Goal: Information Seeking & Learning: Learn about a topic

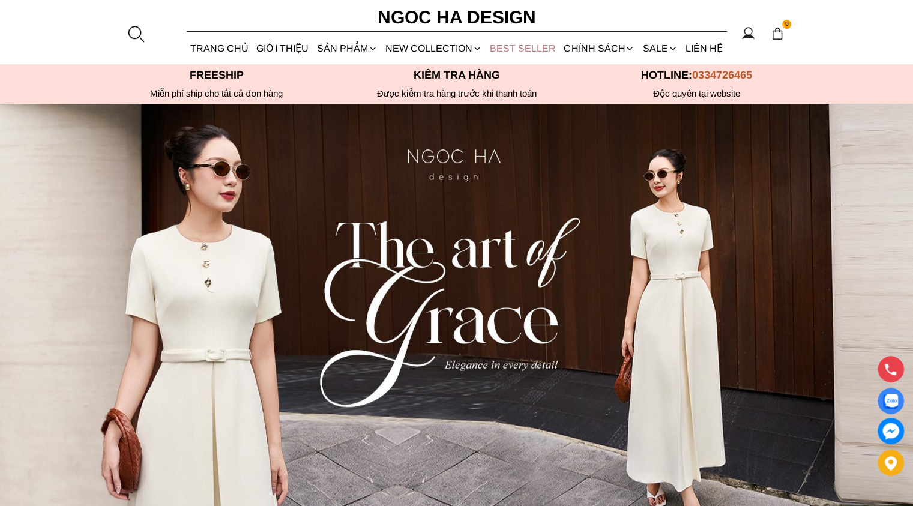
click at [526, 46] on link "BEST SELLER" at bounding box center [523, 48] width 74 height 32
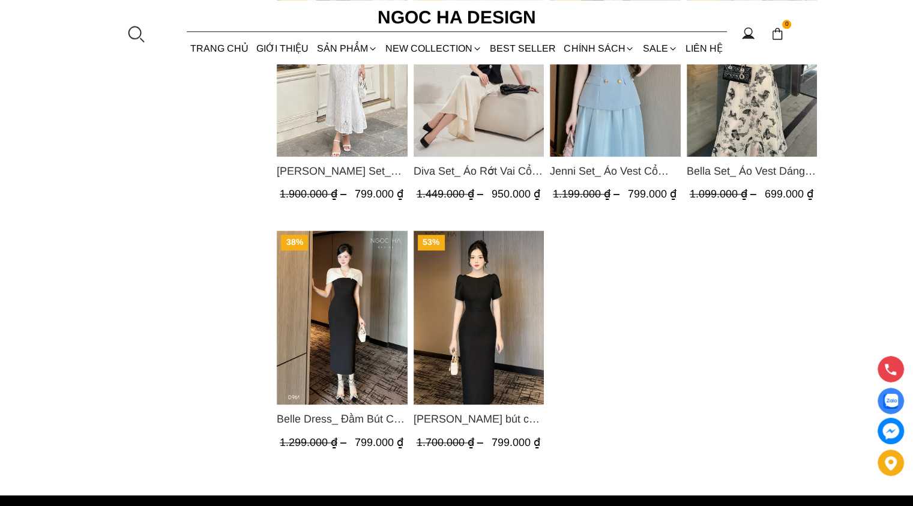
scroll to position [1260, 0]
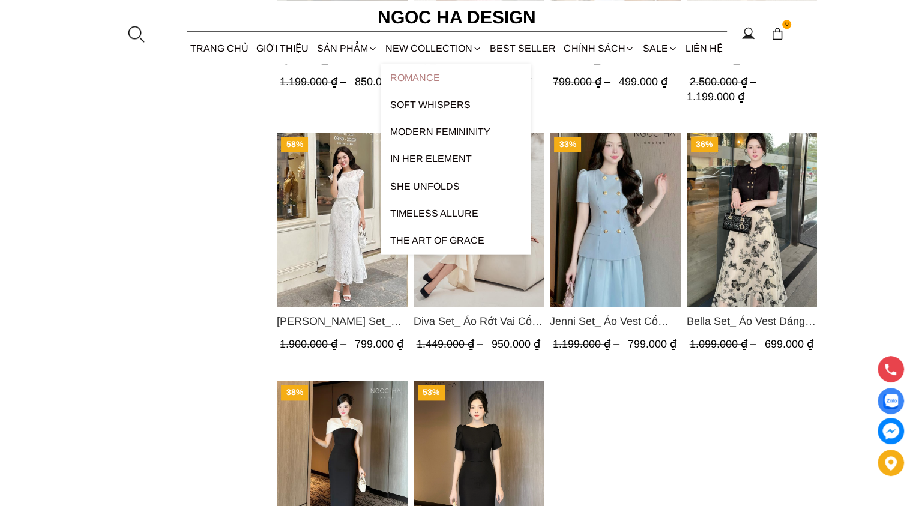
click at [403, 82] on link "ROMANCE" at bounding box center [455, 77] width 149 height 27
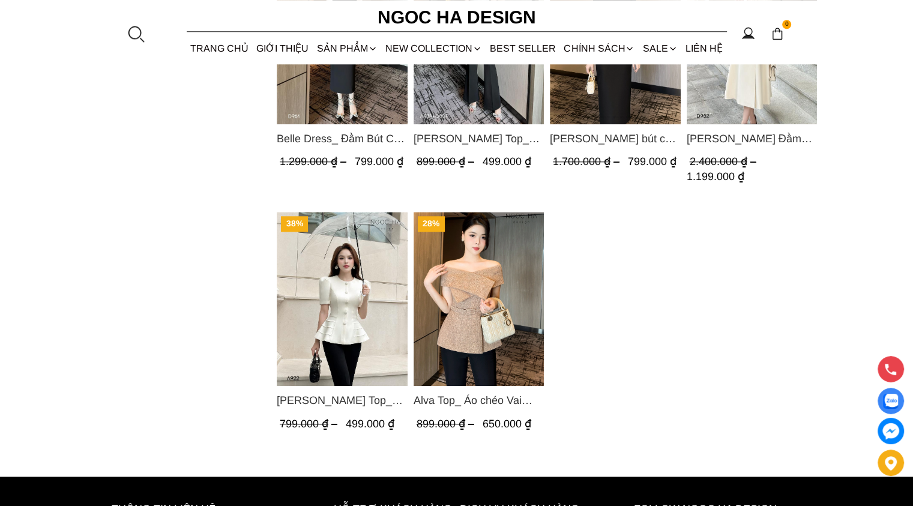
scroll to position [1200, 0]
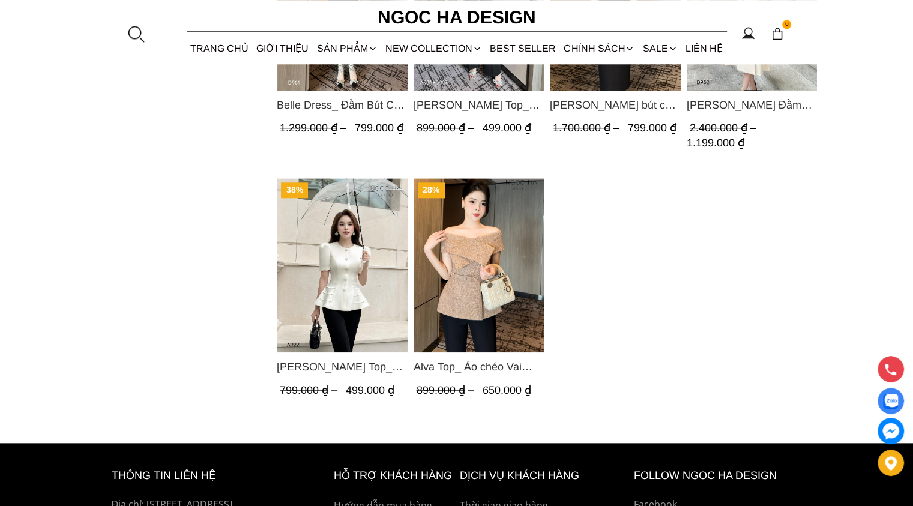
click at [468, 317] on img "Product image - Alva Top_ Áo chéo Vai Kèm Đai Màu Be A822" at bounding box center [478, 265] width 131 height 174
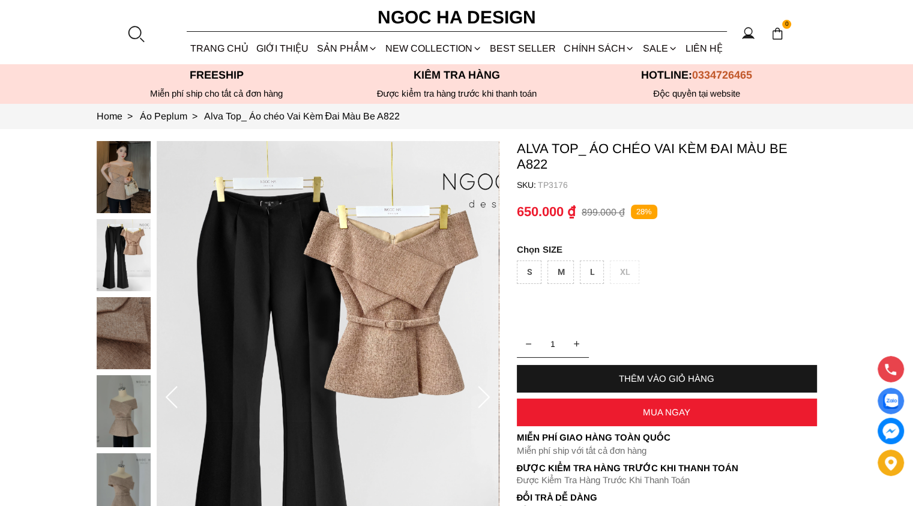
click at [122, 483] on img at bounding box center [124, 489] width 54 height 72
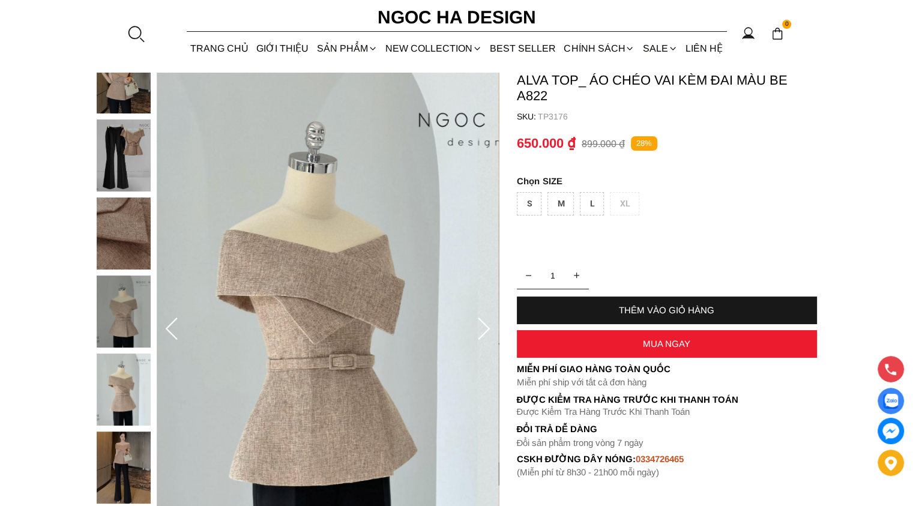
scroll to position [180, 0]
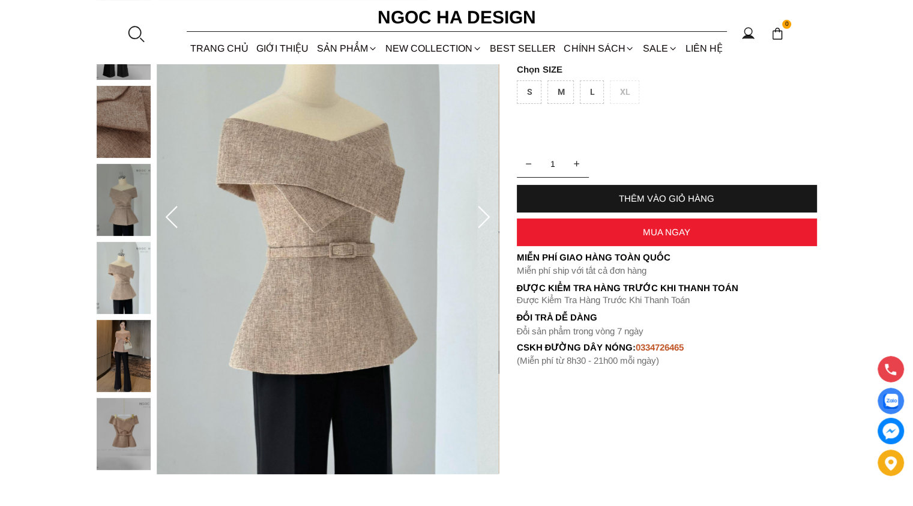
click at [127, 289] on img at bounding box center [124, 278] width 54 height 72
click at [123, 203] on div at bounding box center [127, 242] width 60 height 624
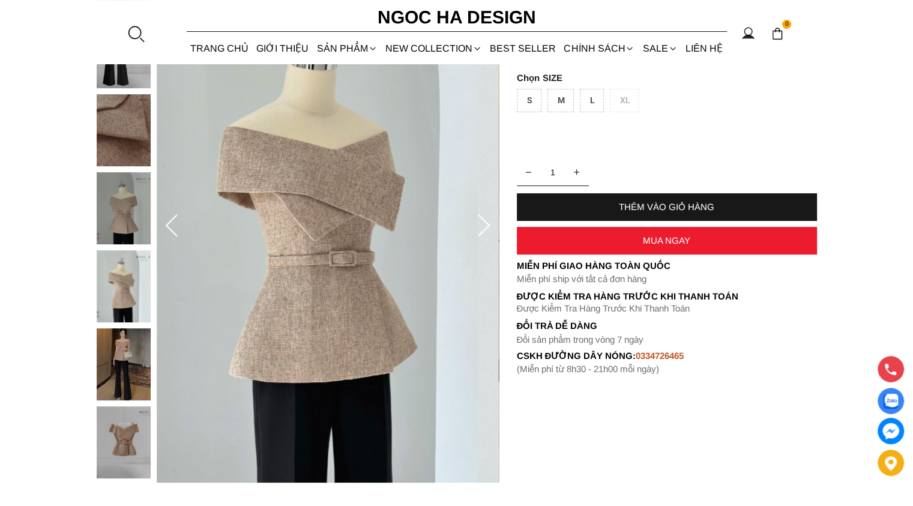
scroll to position [0, 0]
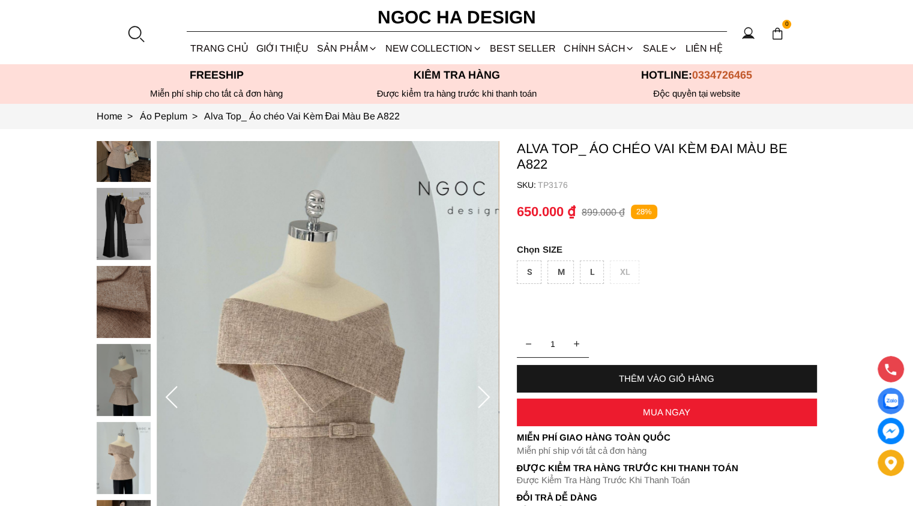
click at [128, 223] on div at bounding box center [127, 422] width 60 height 624
click at [163, 402] on icon at bounding box center [172, 398] width 24 height 24
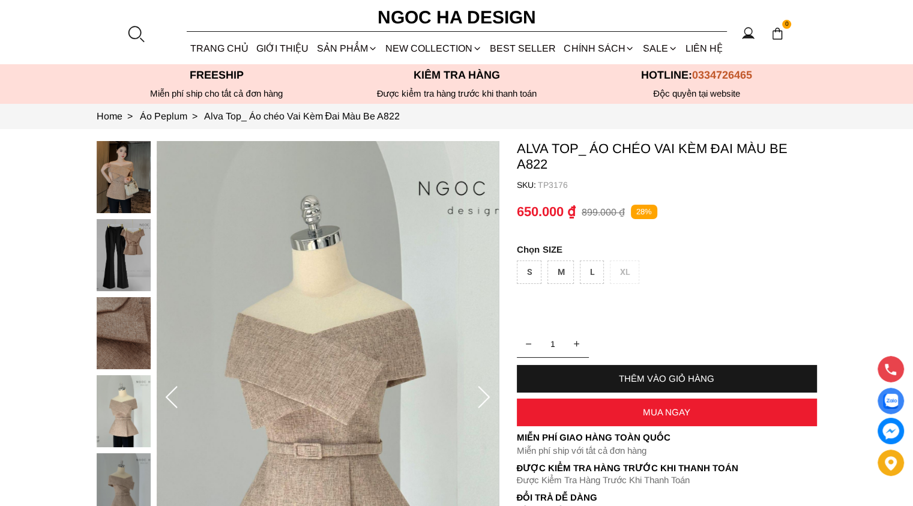
click at [168, 398] on icon at bounding box center [171, 397] width 12 height 22
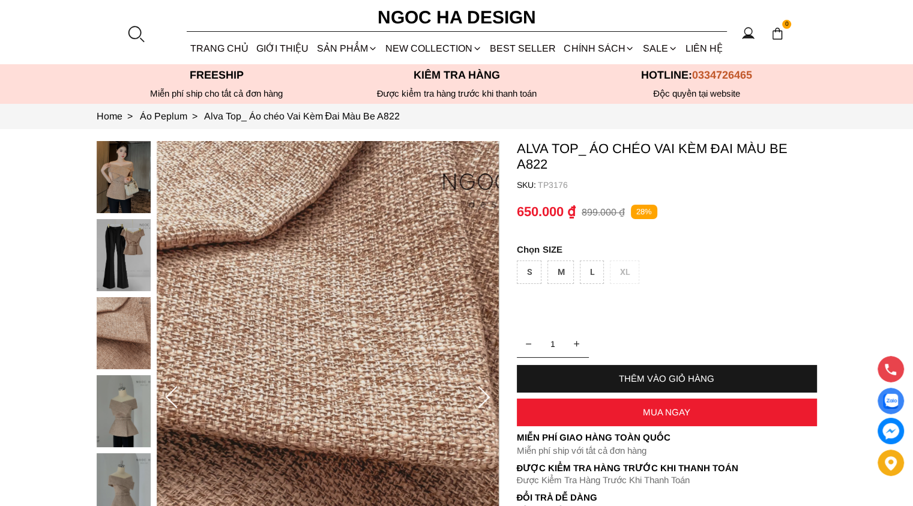
click at [168, 398] on icon at bounding box center [171, 397] width 12 height 22
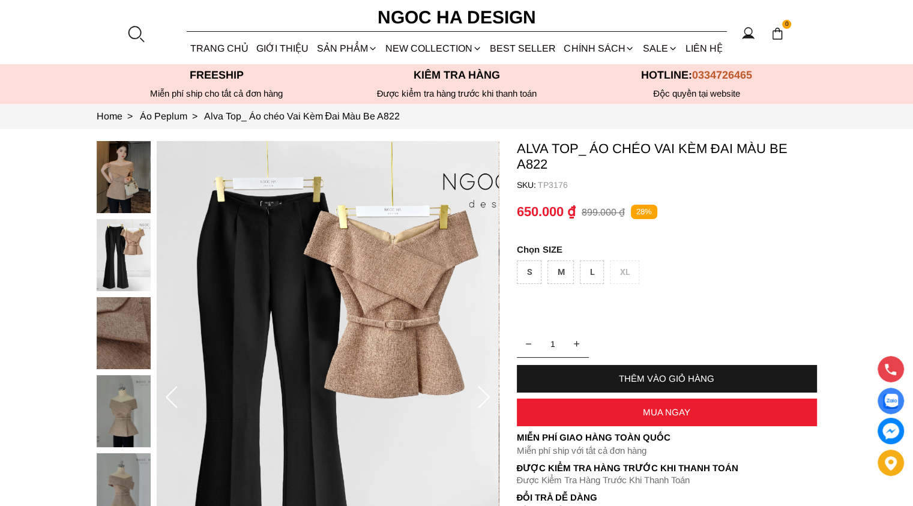
click at [168, 398] on icon at bounding box center [171, 397] width 12 height 22
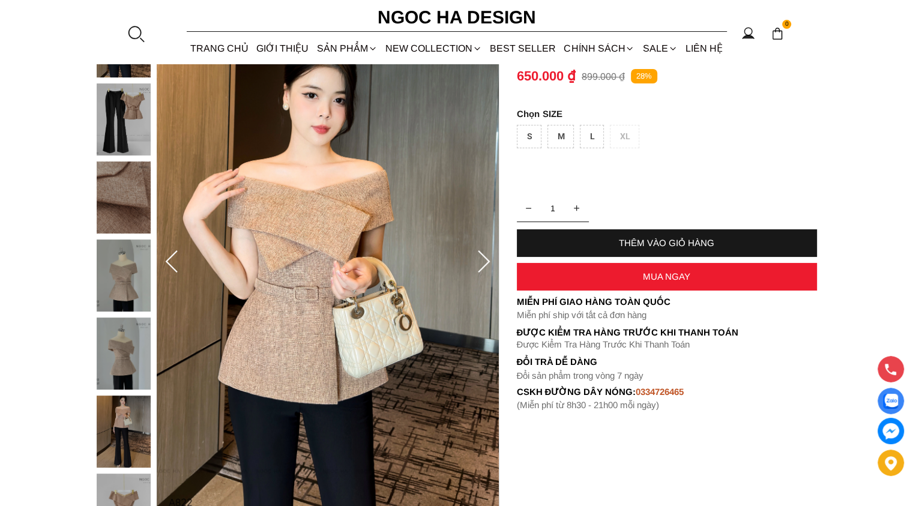
scroll to position [180, 0]
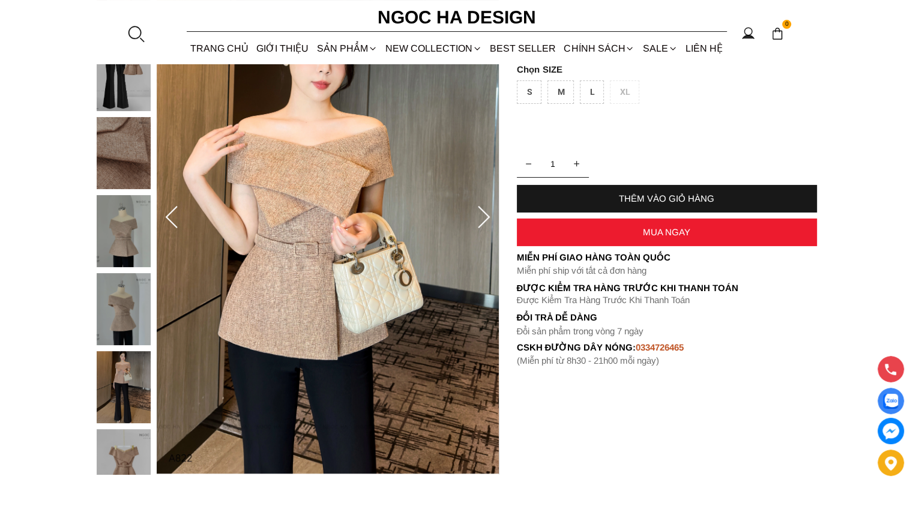
click at [173, 221] on icon at bounding box center [172, 218] width 24 height 24
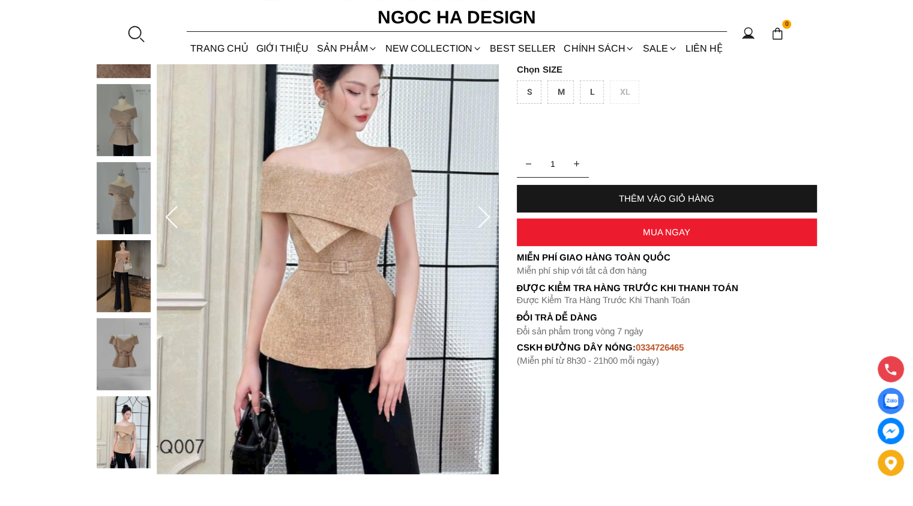
click at [173, 220] on icon at bounding box center [172, 218] width 24 height 24
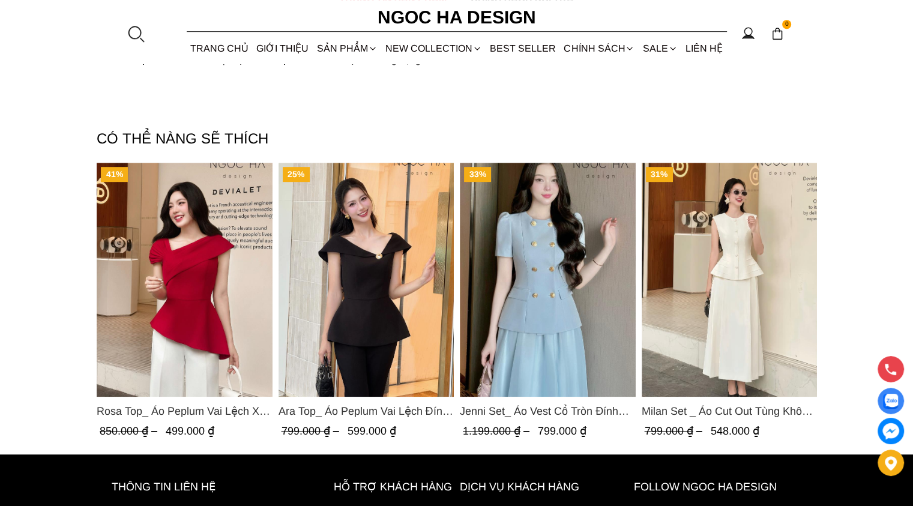
scroll to position [720, 0]
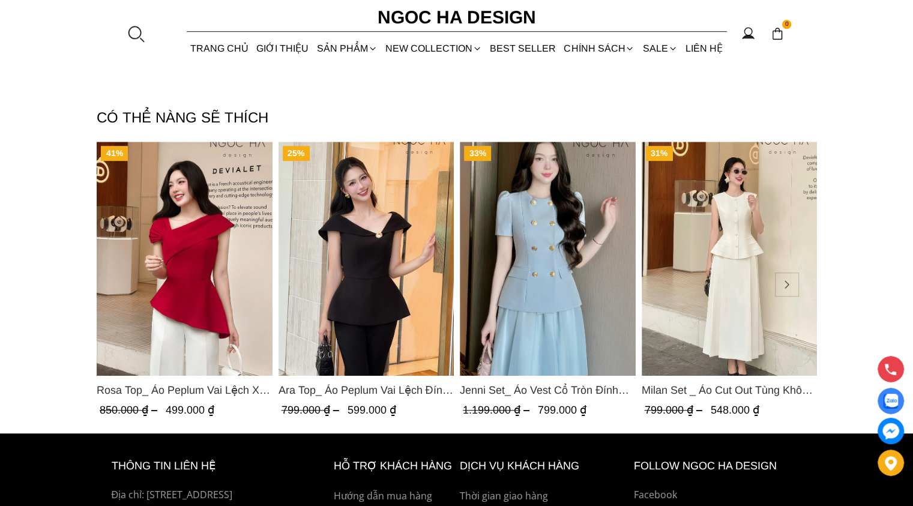
click at [211, 388] on span "Rosa Top_ Áo Peplum Vai Lệch Xếp Ly Màu Đỏ A1064" at bounding box center [185, 390] width 176 height 17
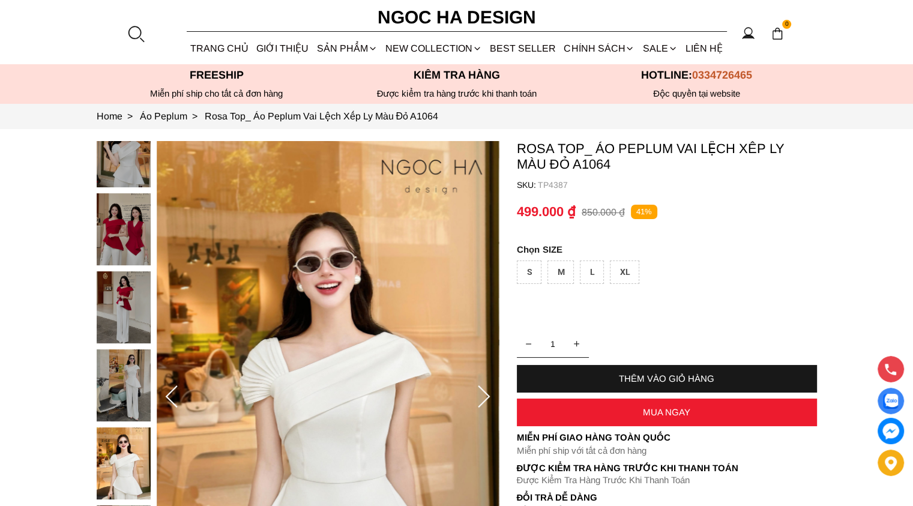
click at [116, 221] on img at bounding box center [124, 229] width 54 height 72
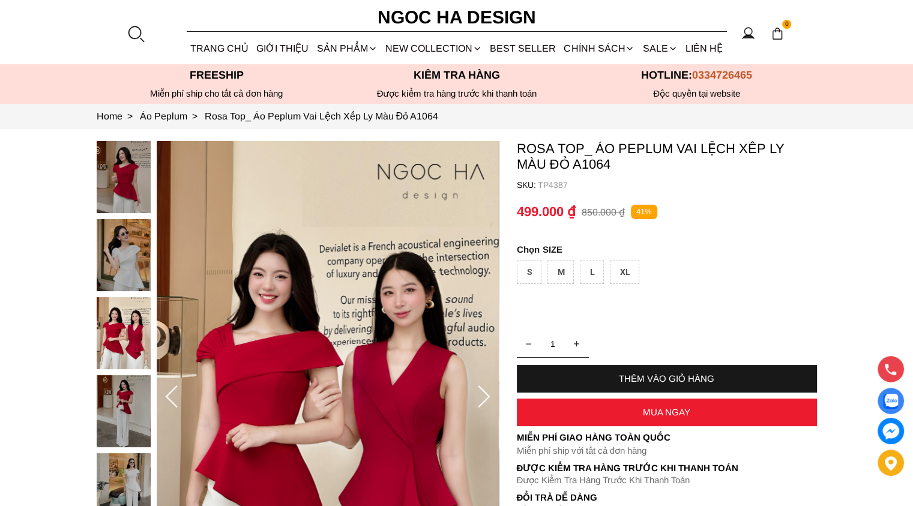
click at [483, 398] on icon at bounding box center [484, 397] width 24 height 24
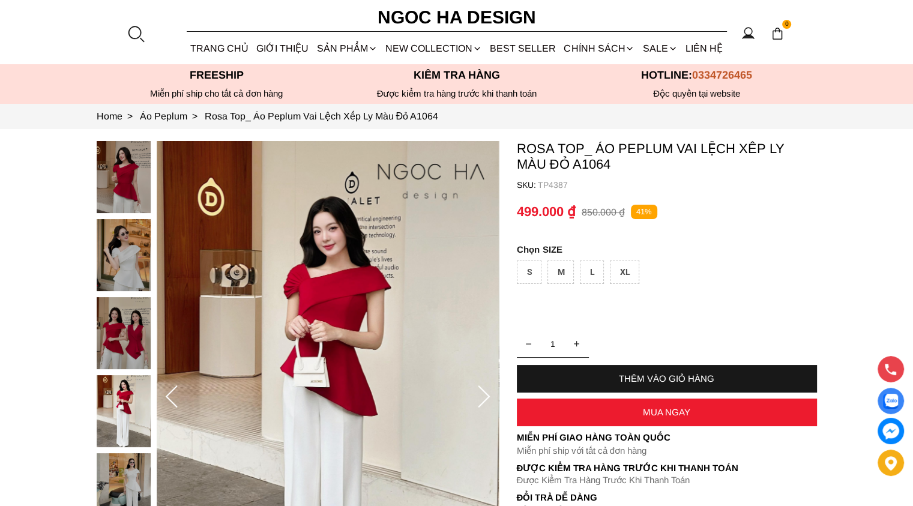
click at [483, 398] on icon at bounding box center [484, 397] width 24 height 24
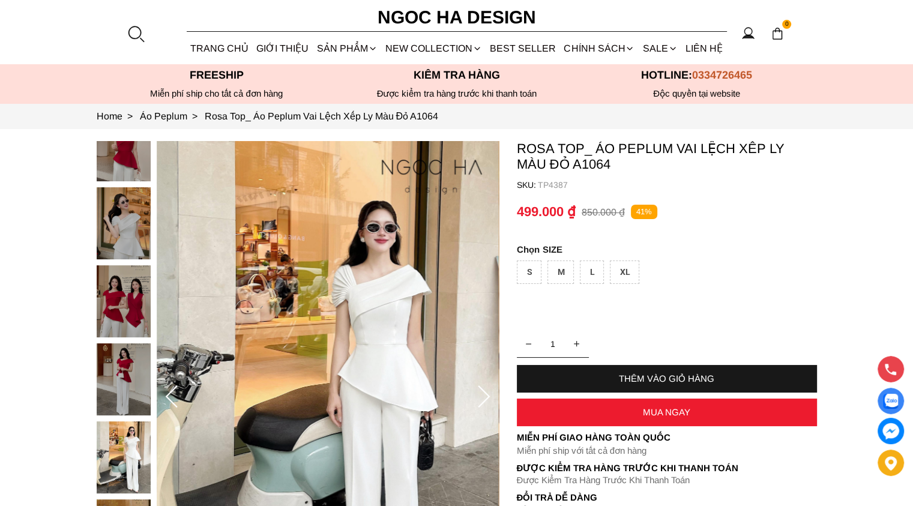
click at [483, 398] on icon at bounding box center [484, 397] width 24 height 24
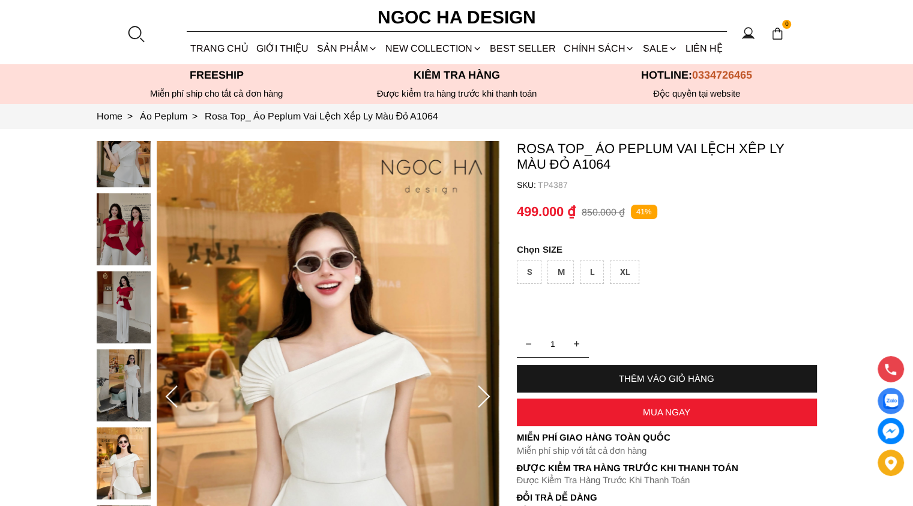
scroll to position [120, 0]
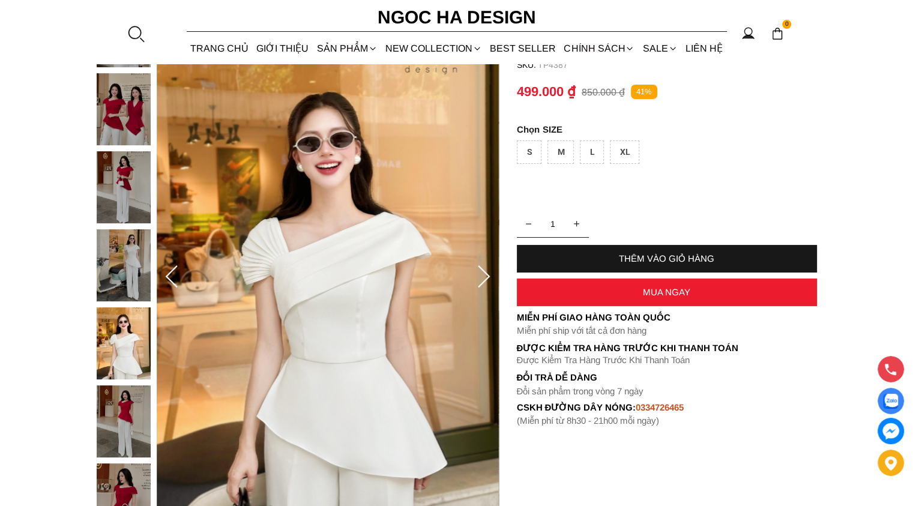
click at [484, 282] on icon at bounding box center [484, 277] width 24 height 24
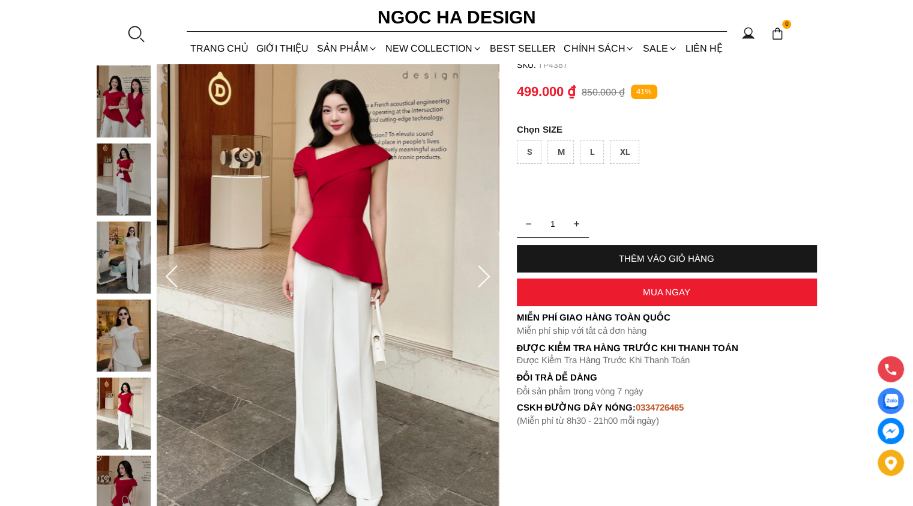
scroll to position [60, 0]
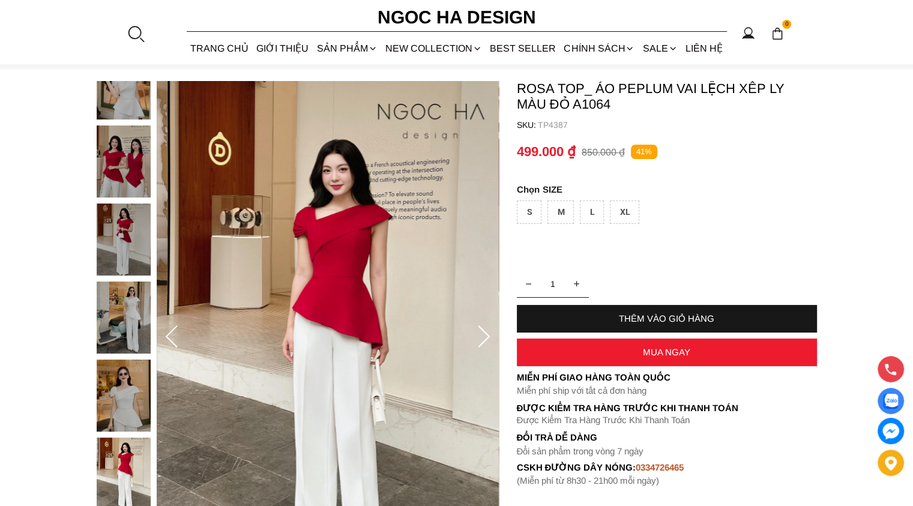
click at [487, 337] on icon at bounding box center [484, 337] width 24 height 24
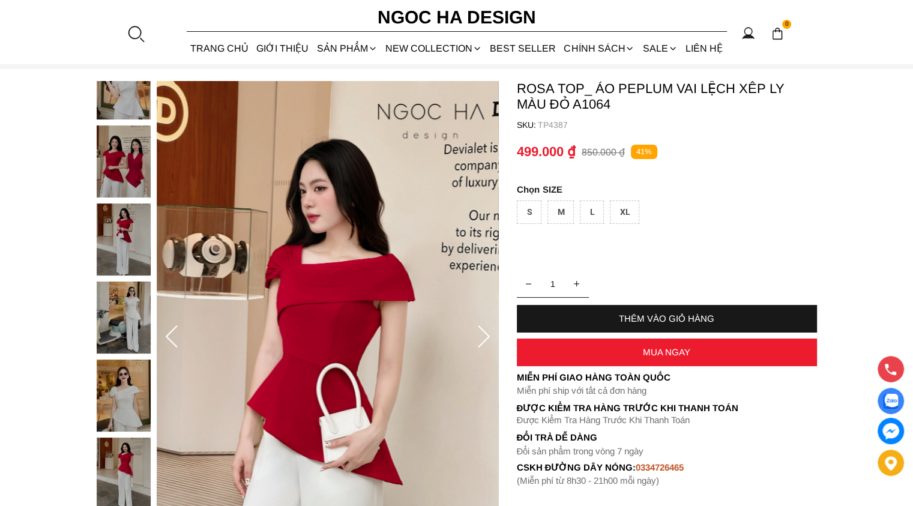
click at [487, 335] on icon at bounding box center [484, 336] width 12 height 22
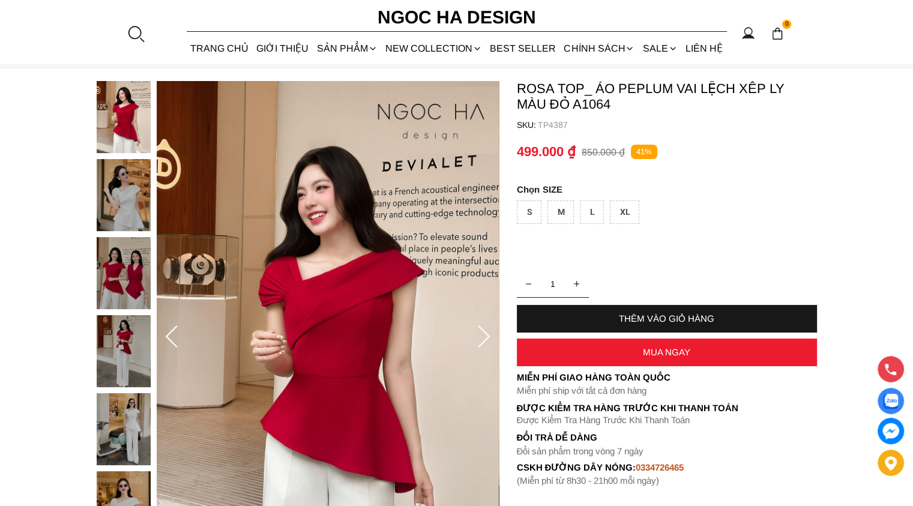
click at [487, 335] on icon at bounding box center [484, 336] width 12 height 22
